Goal: Communication & Community: Ask a question

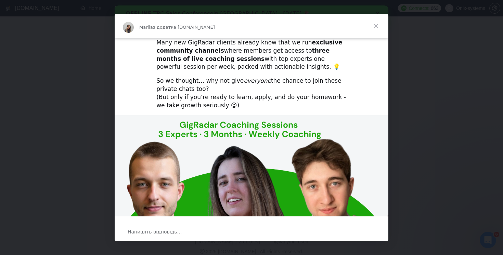
scroll to position [199, 0]
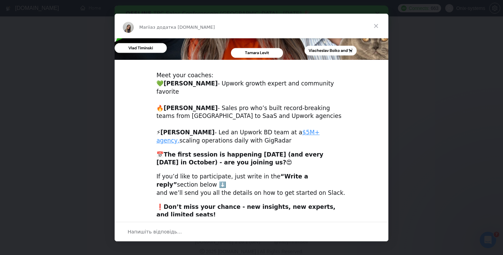
click at [378, 26] on span "Закрити" at bounding box center [376, 26] width 25 height 25
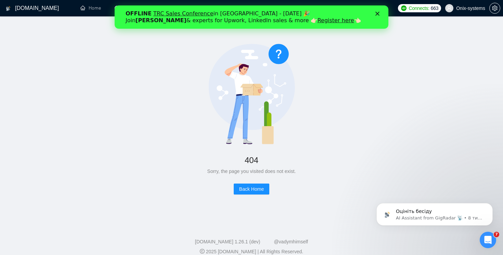
scroll to position [0, 0]
click at [92, 11] on link "Home" at bounding box center [90, 8] width 21 height 6
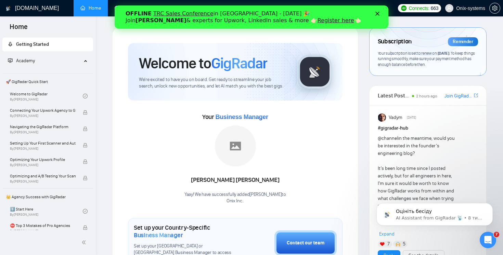
click at [377, 13] on polygon "Закрити" at bounding box center [378, 14] width 4 height 4
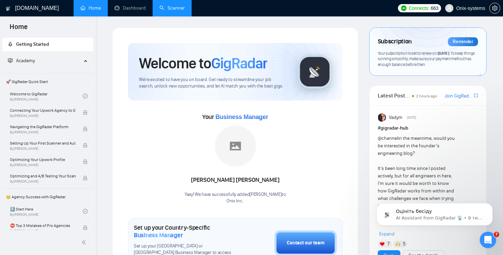
click at [171, 11] on link "Scanner" at bounding box center [172, 8] width 25 height 6
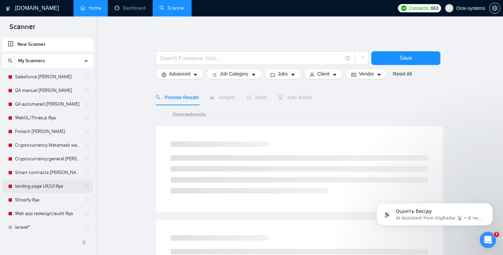
scroll to position [141, 0]
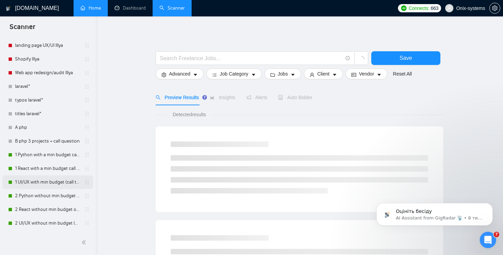
click at [37, 185] on link "1 UI/UX with min budget (call to act)" at bounding box center [47, 183] width 65 height 14
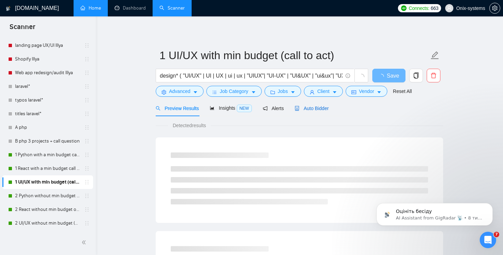
click at [317, 109] on span "Auto Bidder" at bounding box center [312, 108] width 34 height 5
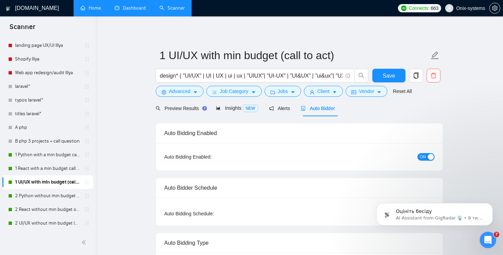
click at [139, 11] on link "Dashboard" at bounding box center [130, 8] width 31 height 6
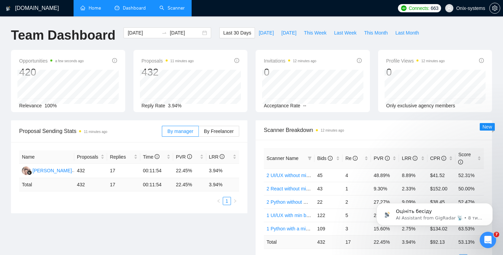
click at [171, 10] on link "Scanner" at bounding box center [172, 8] width 25 height 6
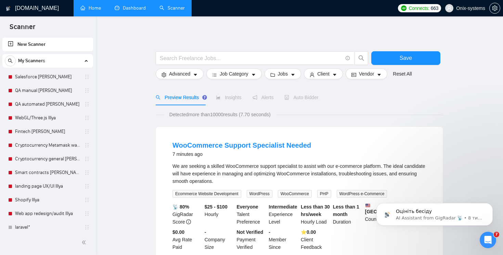
click at [136, 11] on link "Dashboard" at bounding box center [130, 8] width 31 height 6
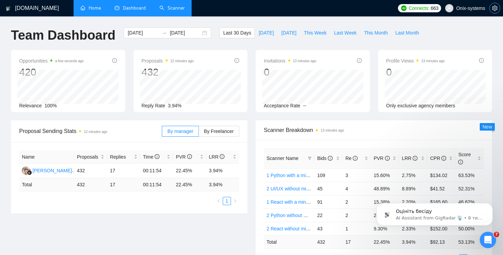
click at [496, 9] on icon "setting" at bounding box center [495, 7] width 5 height 5
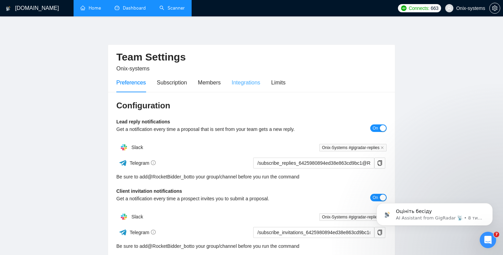
click at [261, 76] on div "Integrations" at bounding box center [246, 83] width 29 height 20
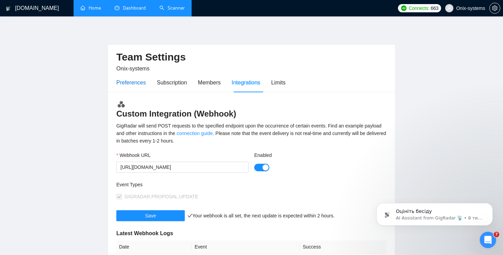
click at [132, 85] on div "Preferences" at bounding box center [130, 82] width 29 height 9
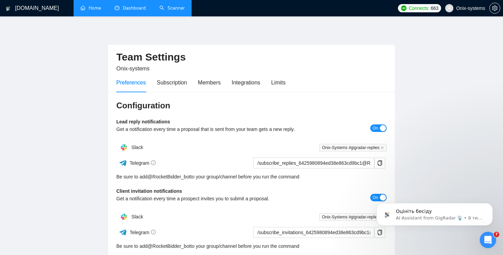
click at [150, 82] on div "Preferences Subscription Members Integrations Limits" at bounding box center [200, 83] width 169 height 20
click at [122, 9] on link "Dashboard" at bounding box center [130, 8] width 31 height 6
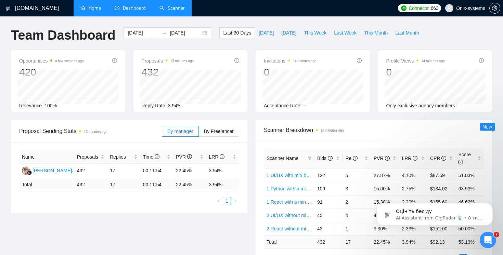
click at [173, 11] on link "Scanner" at bounding box center [172, 8] width 25 height 6
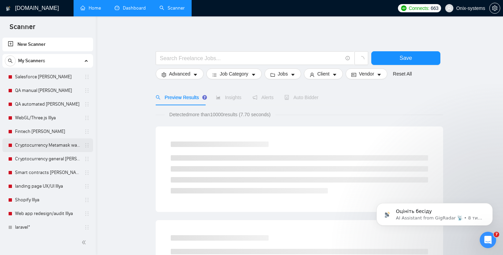
scroll to position [141, 0]
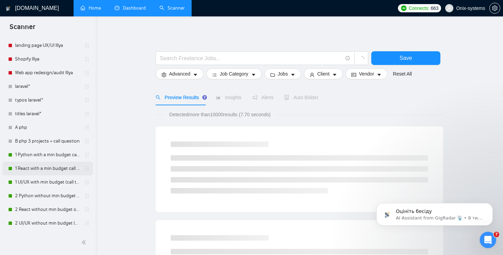
click at [52, 165] on link "1 React with a min budget call to act." at bounding box center [47, 169] width 65 height 14
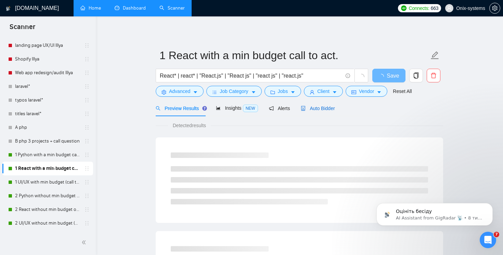
click at [318, 110] on span "Auto Bidder" at bounding box center [318, 108] width 34 height 5
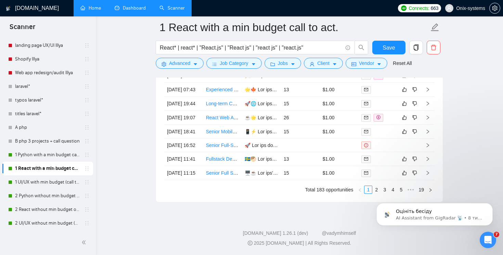
scroll to position [1904, 0]
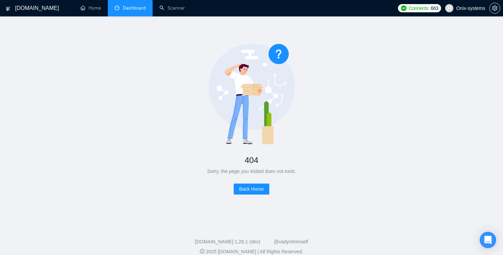
click at [129, 11] on link "Dashboard" at bounding box center [130, 8] width 31 height 6
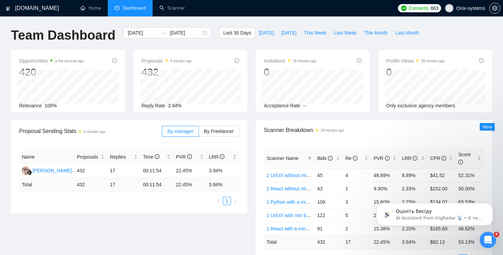
click at [485, 245] on div "Відкрити програму для спілкування Intercom" at bounding box center [488, 240] width 23 height 23
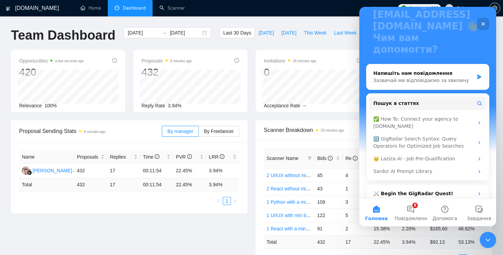
scroll to position [85, 0]
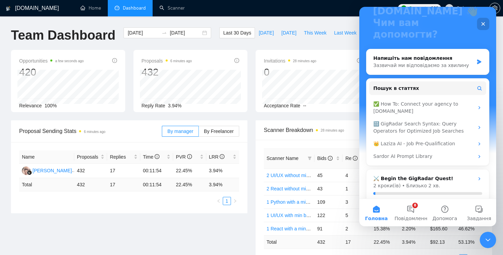
click at [295, 119] on div "Opportunities a few seconds ago 420 Relevance 100% Proposals 6 minutes ago 432 …" at bounding box center [252, 85] width 490 height 71
click at [312, 117] on div "Opportunities a few seconds ago 420 Relevance 100% Proposals 6 minutes ago 432 …" at bounding box center [252, 85] width 490 height 71
click at [480, 20] on div "Закрити" at bounding box center [483, 24] width 12 height 12
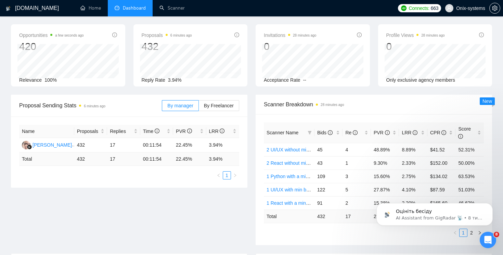
scroll to position [0, 0]
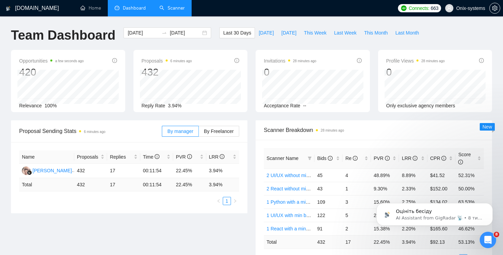
click at [165, 7] on link "Scanner" at bounding box center [172, 8] width 25 height 6
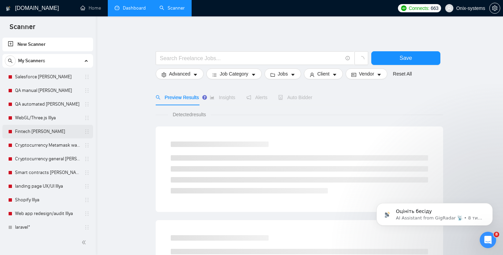
scroll to position [141, 0]
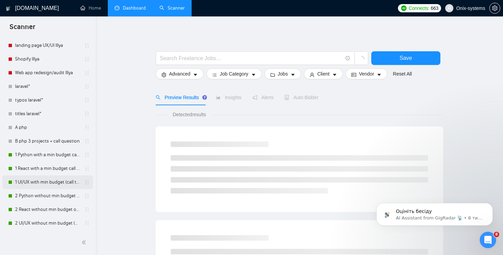
click at [67, 182] on link "1 UI/UX with min budget (call to act)" at bounding box center [47, 183] width 65 height 14
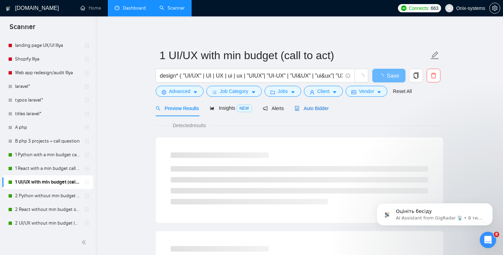
click at [318, 111] on div "Auto Bidder" at bounding box center [312, 109] width 34 height 8
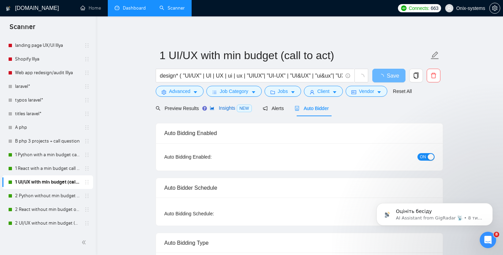
click at [225, 105] on span "Insights NEW" at bounding box center [231, 107] width 42 height 5
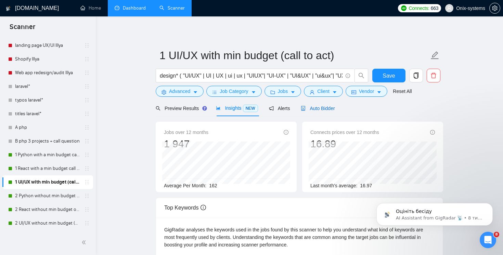
click at [319, 111] on span "Auto Bidder" at bounding box center [318, 108] width 34 height 5
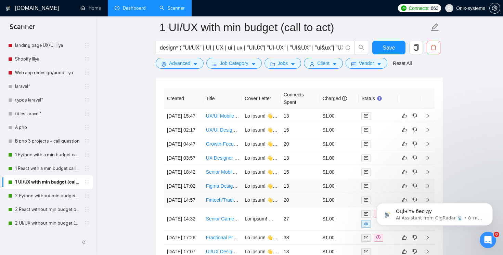
scroll to position [1769, 0]
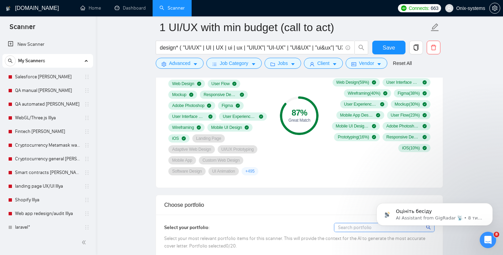
scroll to position [137, 0]
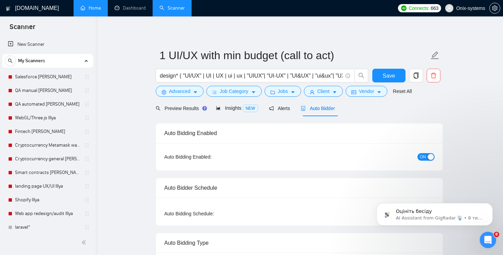
click at [94, 11] on link "Home" at bounding box center [90, 8] width 21 height 6
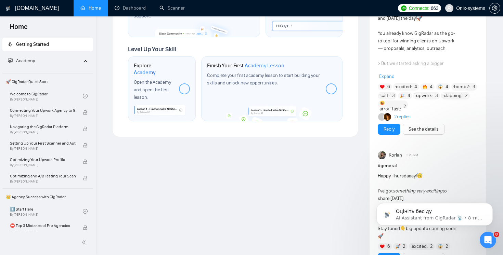
scroll to position [383, 0]
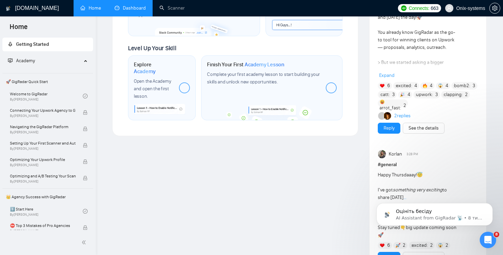
click at [134, 11] on link "Dashboard" at bounding box center [130, 8] width 31 height 6
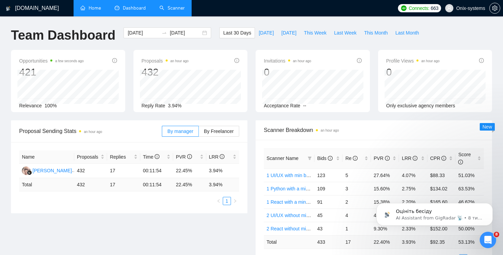
click at [181, 7] on link "Scanner" at bounding box center [172, 8] width 25 height 6
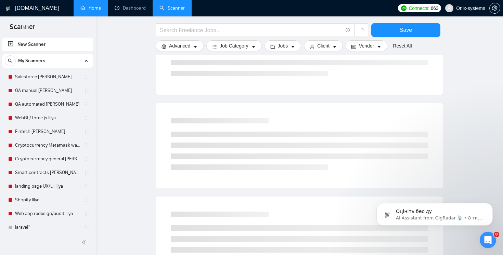
scroll to position [385, 0]
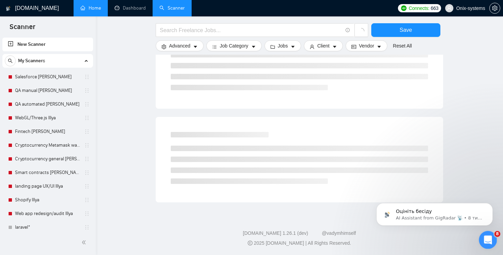
click at [486, 237] on icon "Відкрити програму для спілкування Intercom" at bounding box center [487, 239] width 11 height 11
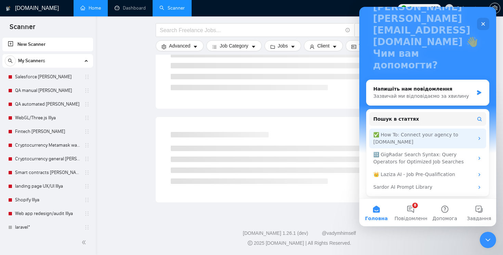
scroll to position [58, 0]
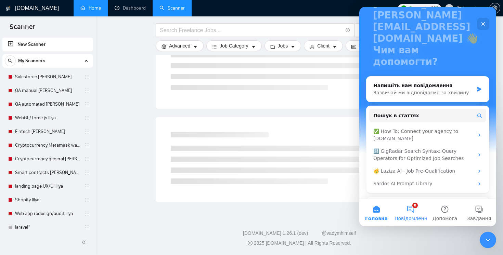
click at [406, 207] on button "8 Повідомлення" at bounding box center [411, 212] width 34 height 27
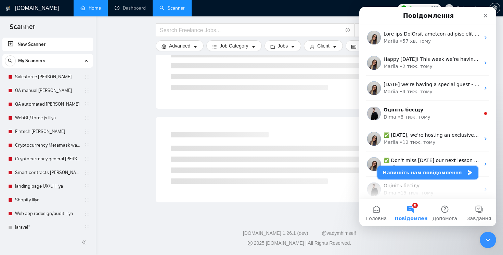
click at [410, 176] on button "Напишіть нам повідомлення" at bounding box center [428, 173] width 101 height 14
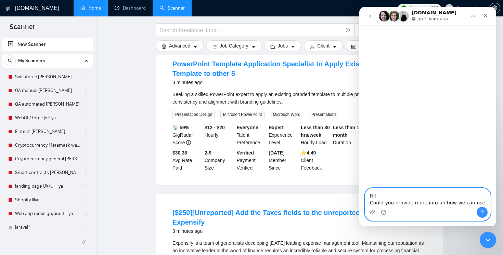
paste textarea "Upsky"
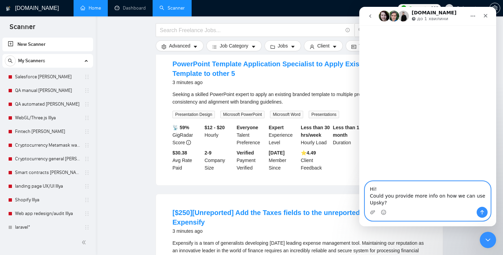
type textarea "Hi! Could you provide more info on how we can use Upsky?"
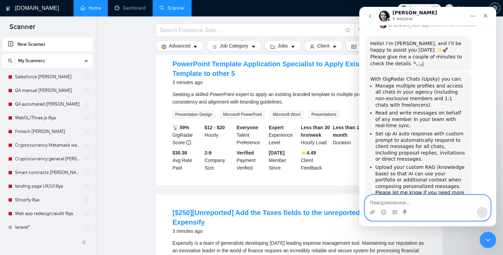
scroll to position [223, 0]
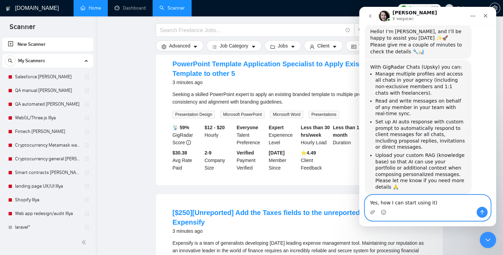
type textarea "Yes, how I can start using it)"
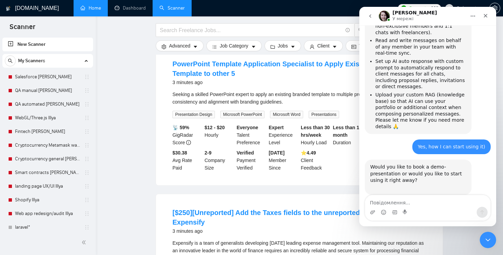
scroll to position [284, 0]
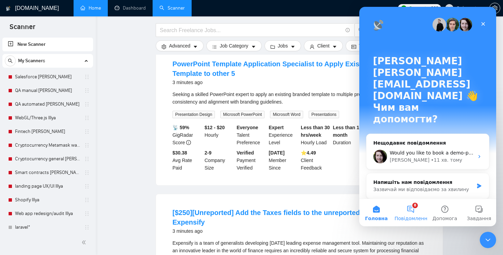
click at [410, 208] on button "8 Повідомлення" at bounding box center [411, 212] width 34 height 27
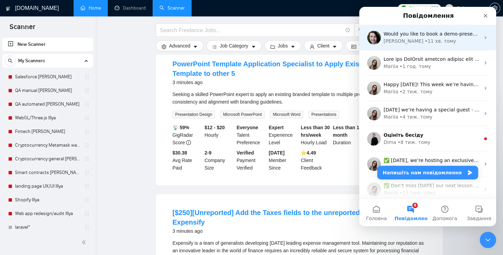
click at [386, 37] on div "Would you like to book a demo-presentation or would you like to start using it …" at bounding box center [432, 33] width 97 height 7
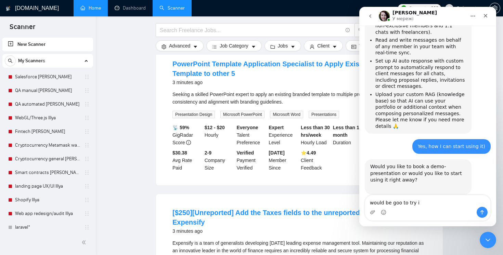
type textarea "would be goo to try it"
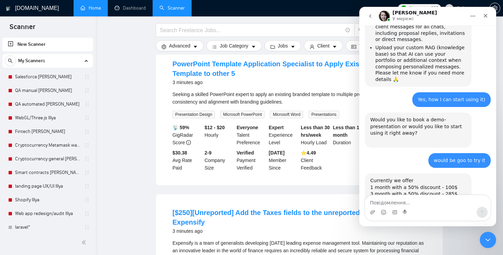
scroll to position [365, 0]
